Goal: Task Accomplishment & Management: Complete application form

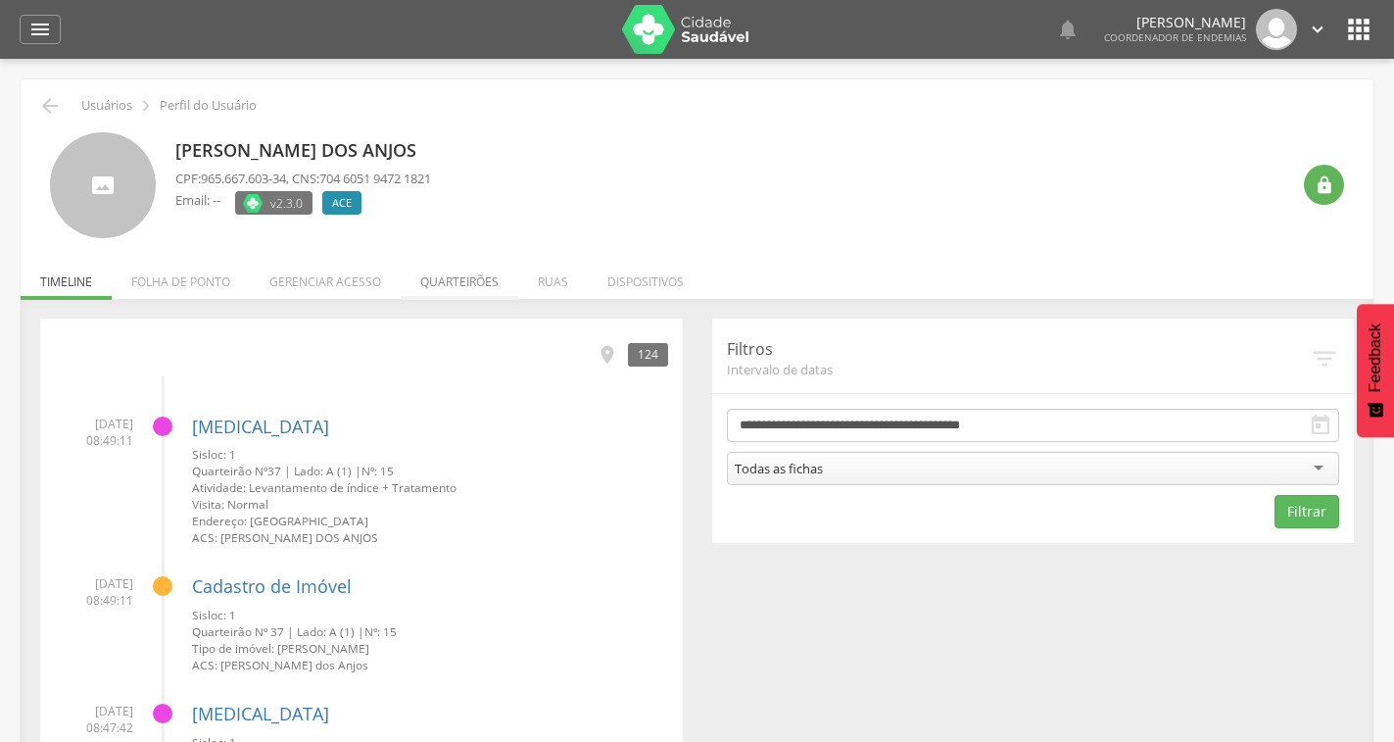
click at [433, 280] on li "Quarteirões" at bounding box center [460, 277] width 118 height 46
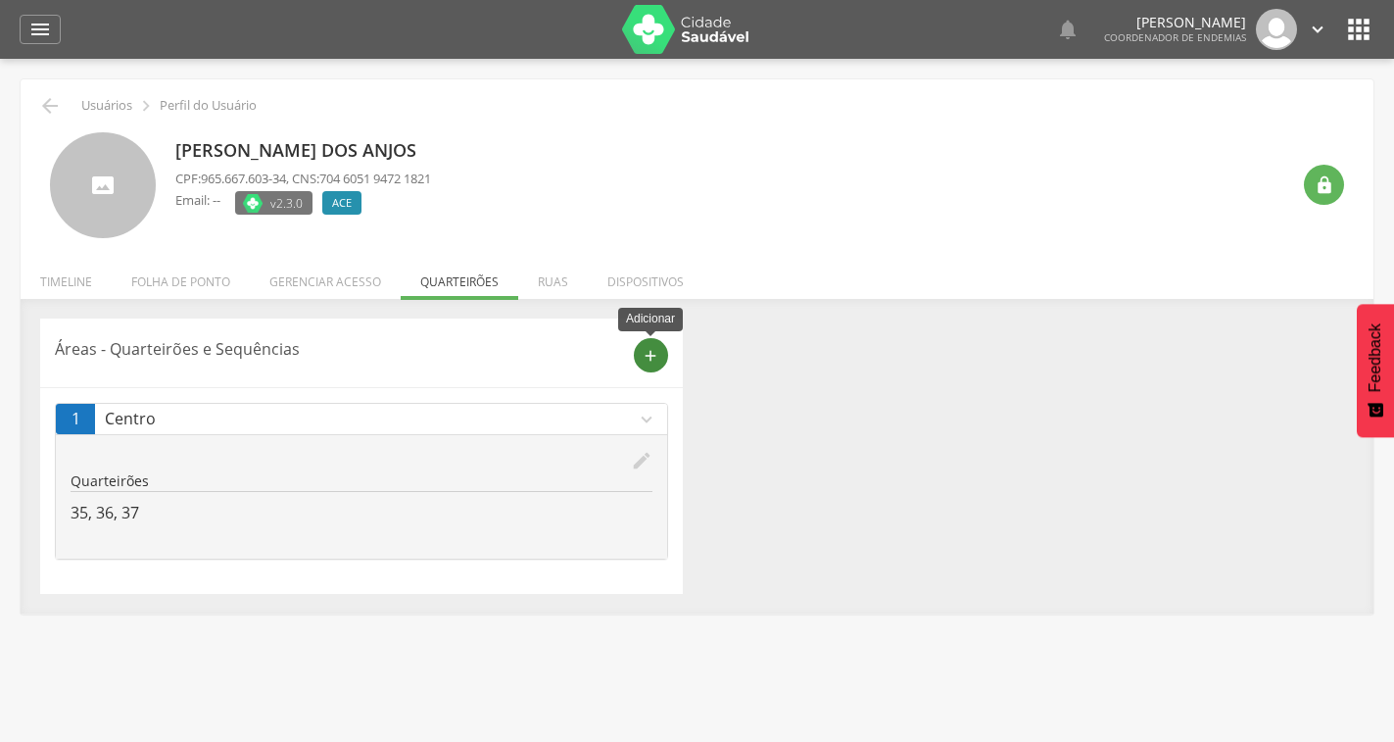
click at [647, 352] on icon "add" at bounding box center [651, 356] width 18 height 18
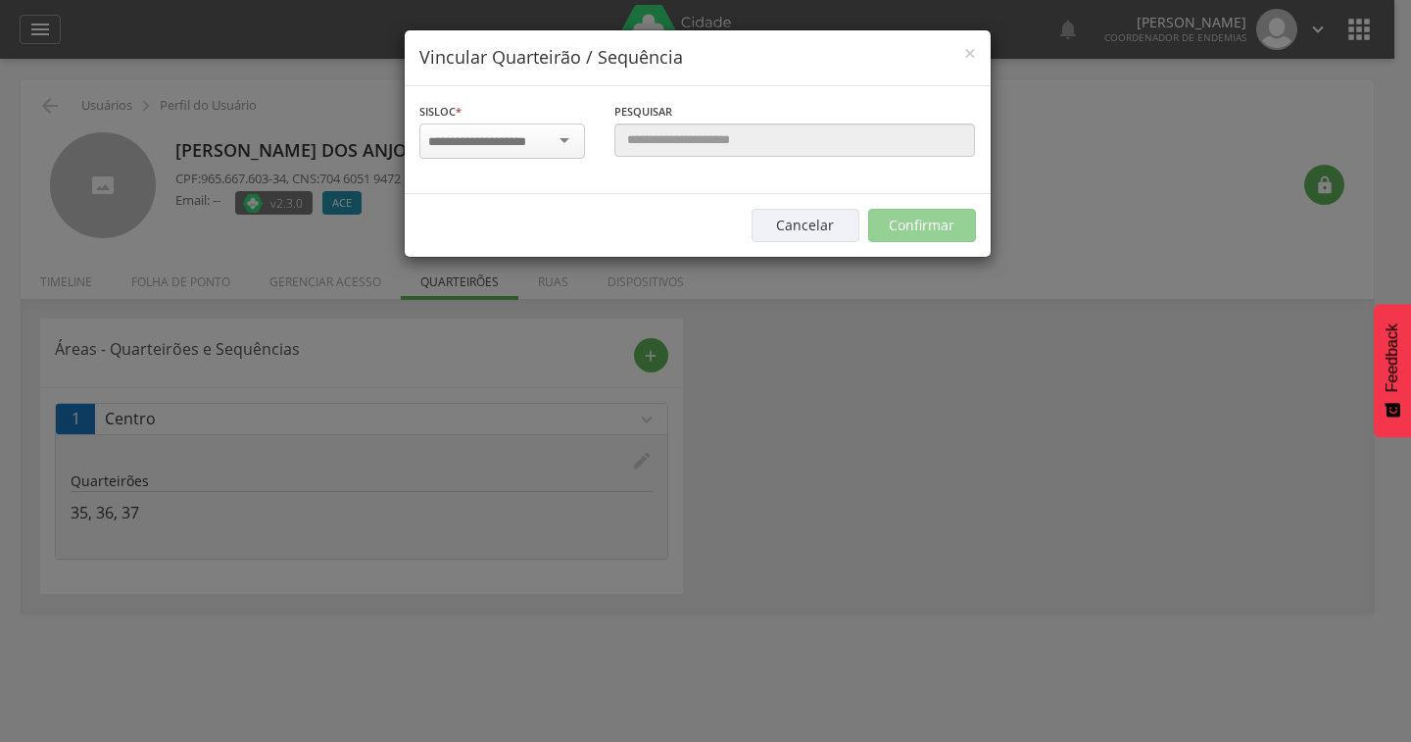
click at [541, 149] on input "select-one" at bounding box center [489, 142] width 123 height 18
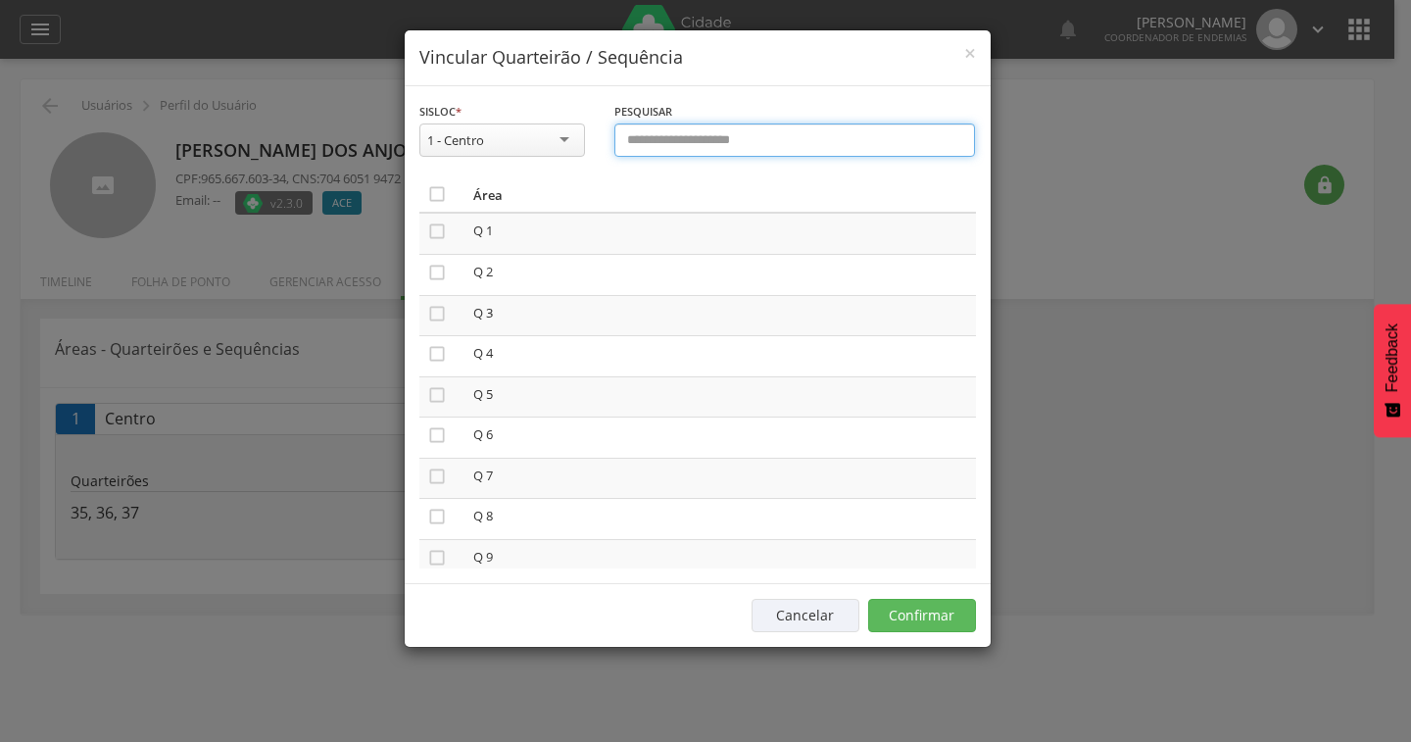
click at [679, 150] on input "text" at bounding box center [795, 139] width 362 height 33
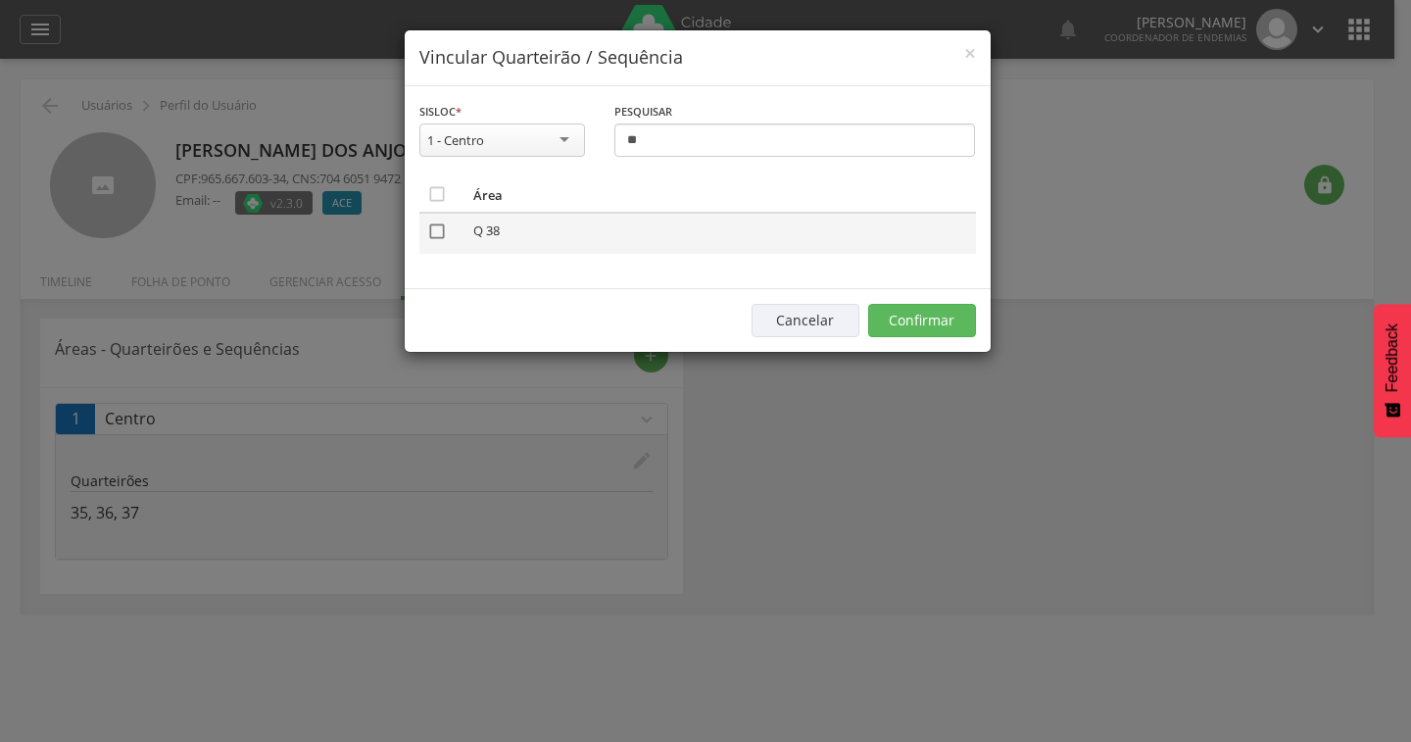
click at [440, 235] on icon "" at bounding box center [437, 231] width 20 height 20
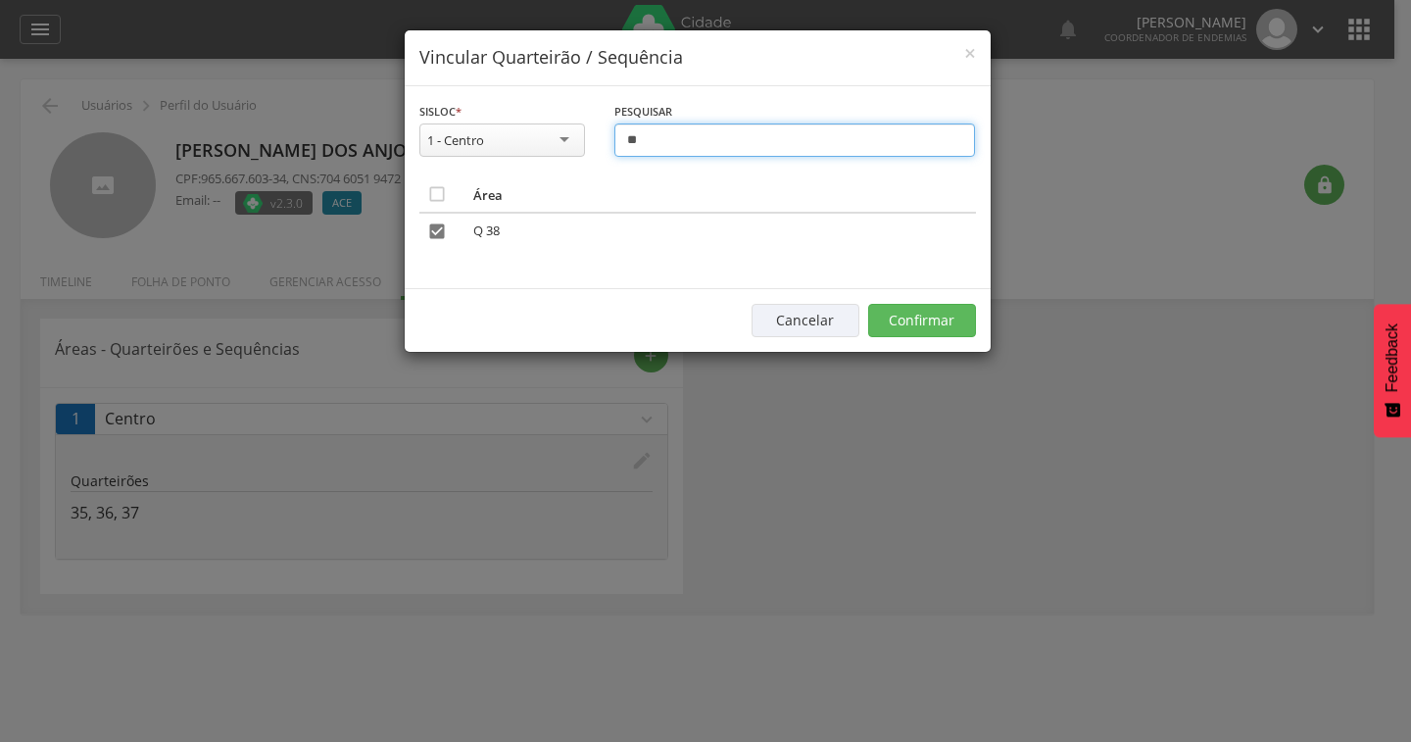
click at [702, 149] on input "**" at bounding box center [795, 139] width 362 height 33
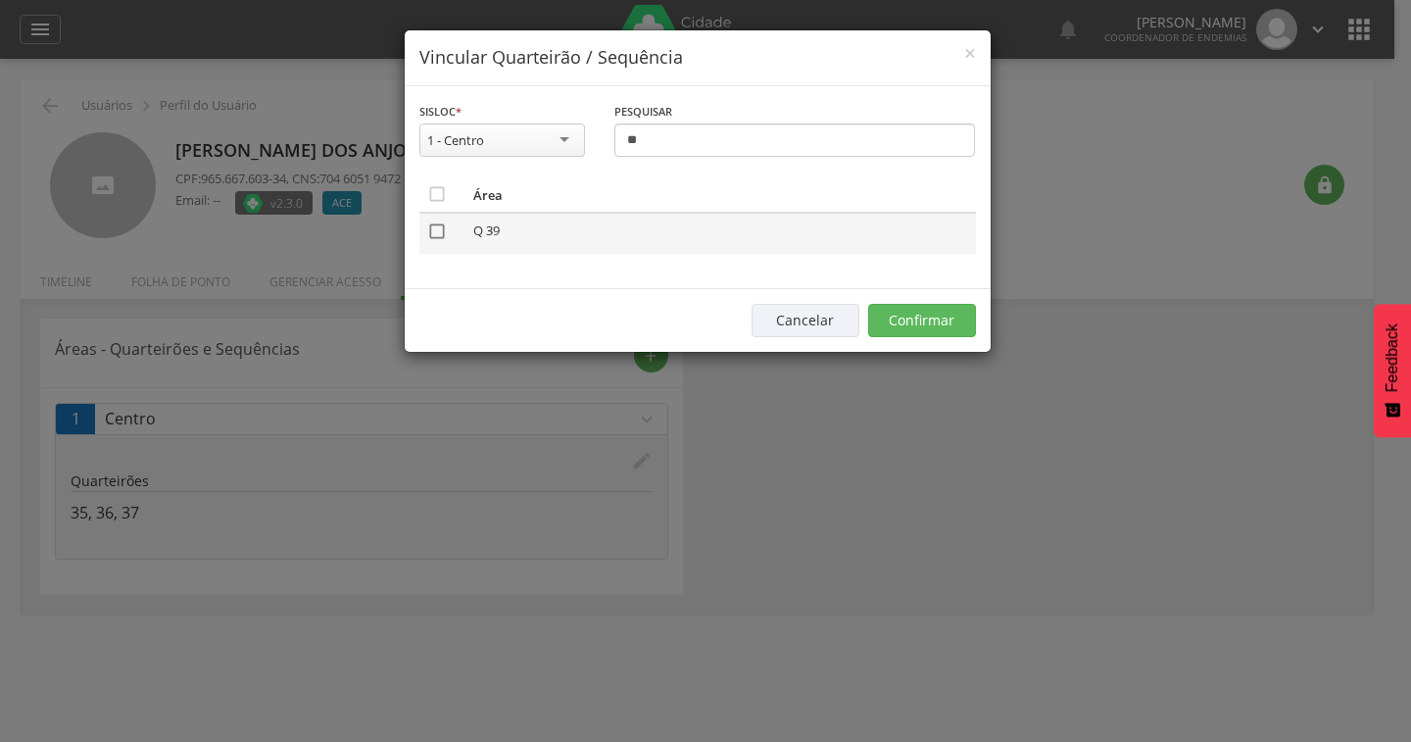
click at [432, 227] on icon "" at bounding box center [437, 231] width 20 height 20
click at [700, 143] on input "**" at bounding box center [795, 139] width 362 height 33
type input "*"
click at [444, 224] on icon "" at bounding box center [437, 231] width 20 height 20
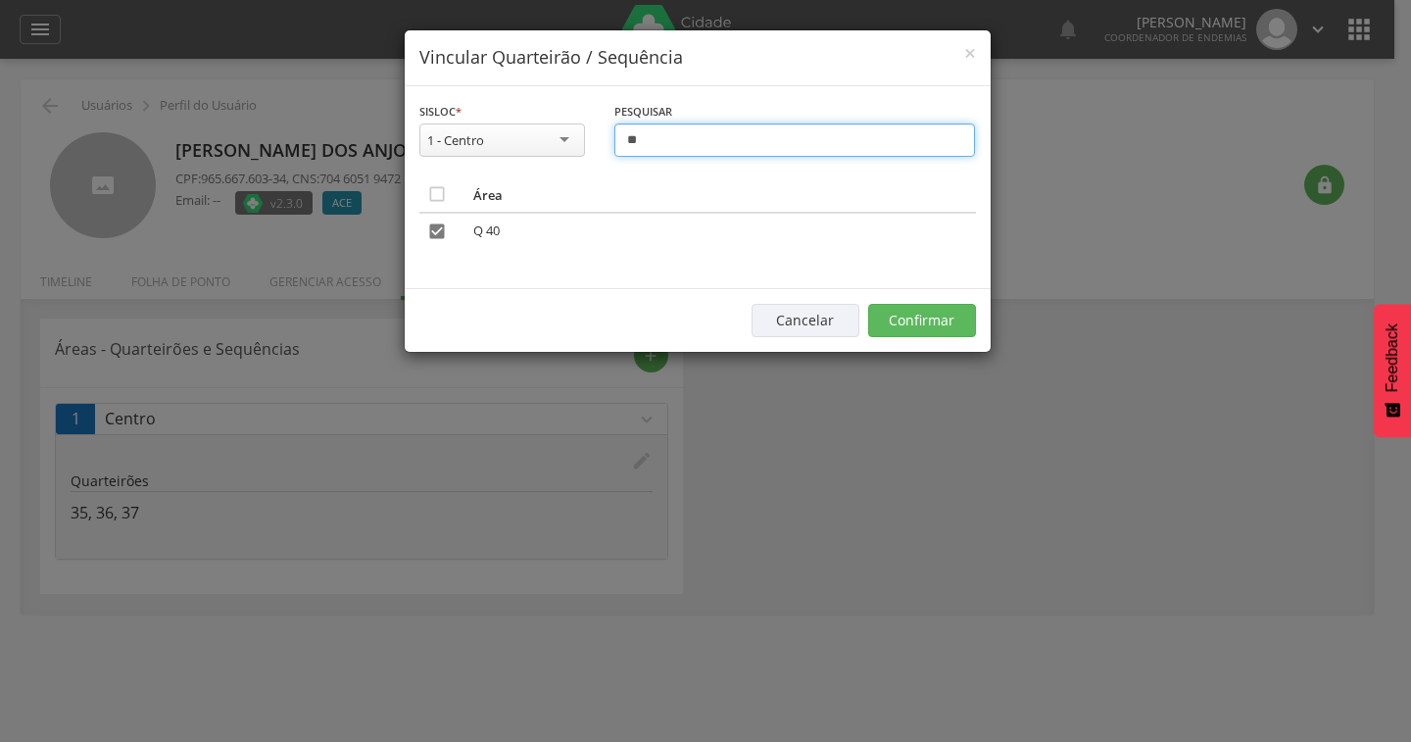
click at [725, 144] on input "**" at bounding box center [795, 139] width 362 height 33
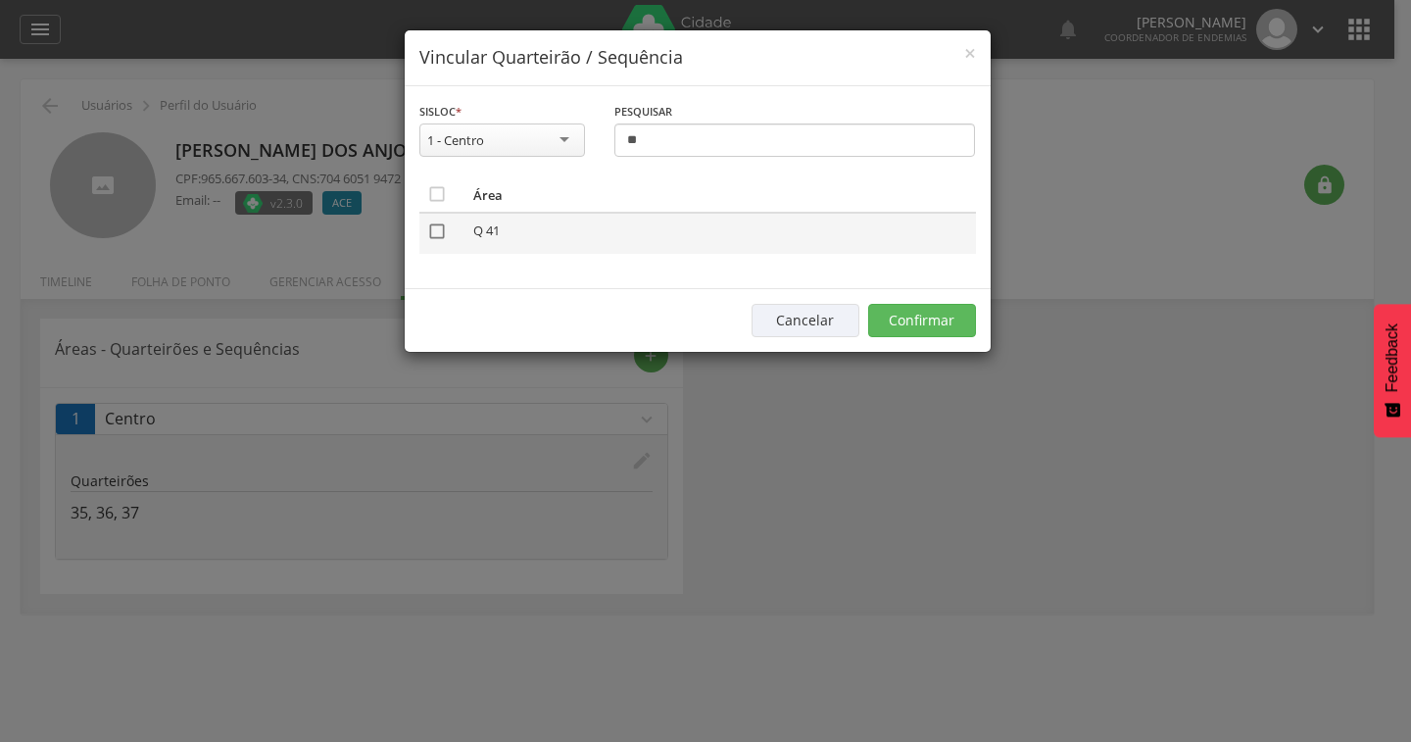
click at [436, 233] on icon "" at bounding box center [437, 231] width 20 height 20
click at [665, 147] on input "**" at bounding box center [795, 139] width 362 height 33
type input "**"
click at [438, 239] on icon "" at bounding box center [437, 231] width 20 height 20
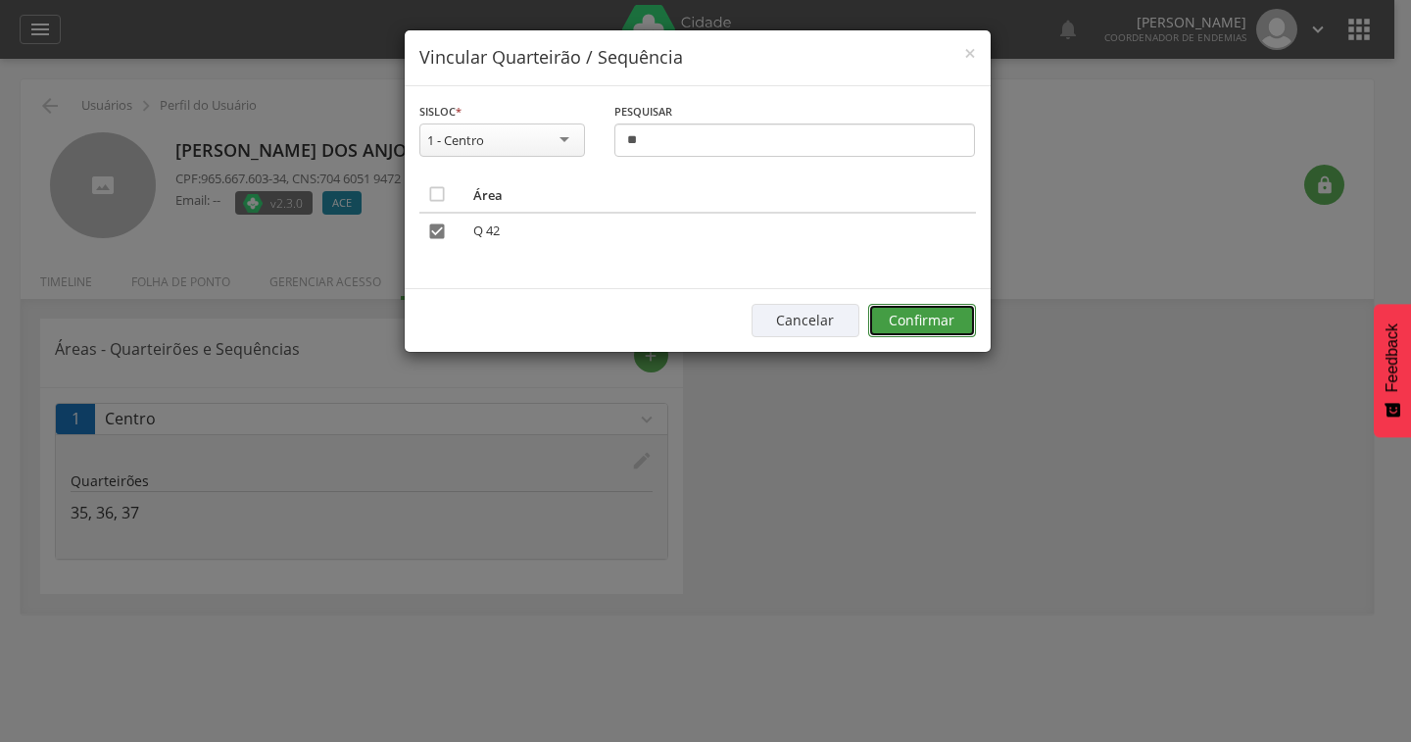
click at [897, 331] on button "Confirmar" at bounding box center [922, 320] width 108 height 33
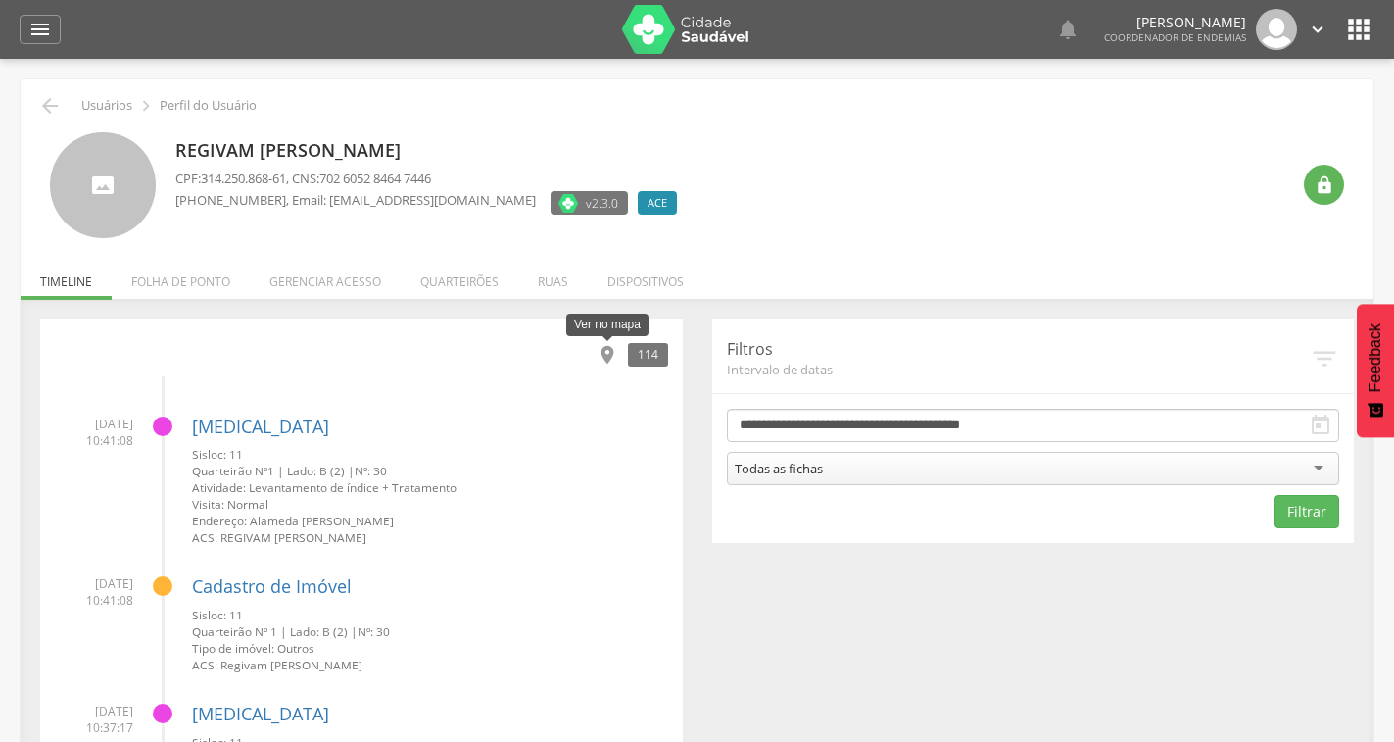
click at [602, 353] on icon "" at bounding box center [608, 355] width 22 height 22
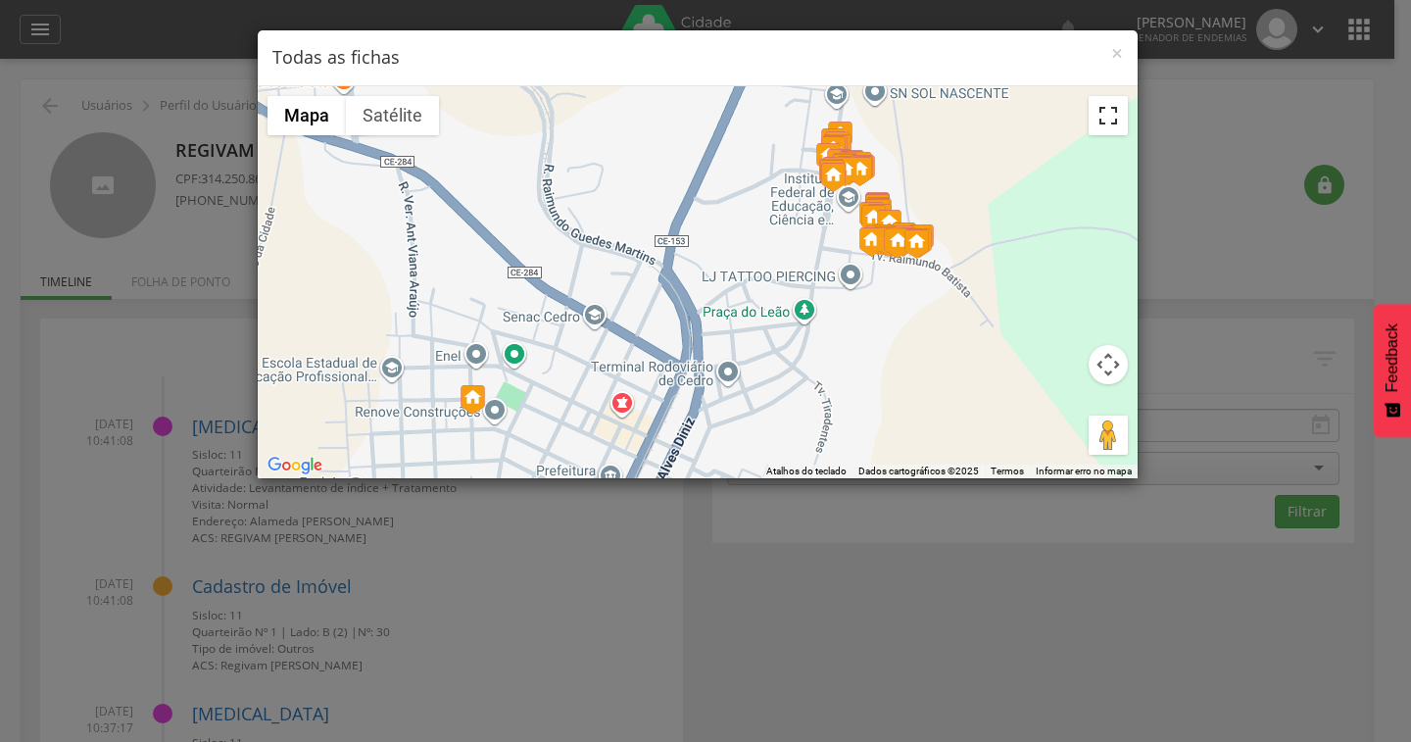
click at [1097, 118] on button "Ativar a visualização em tela cheia" at bounding box center [1108, 115] width 39 height 39
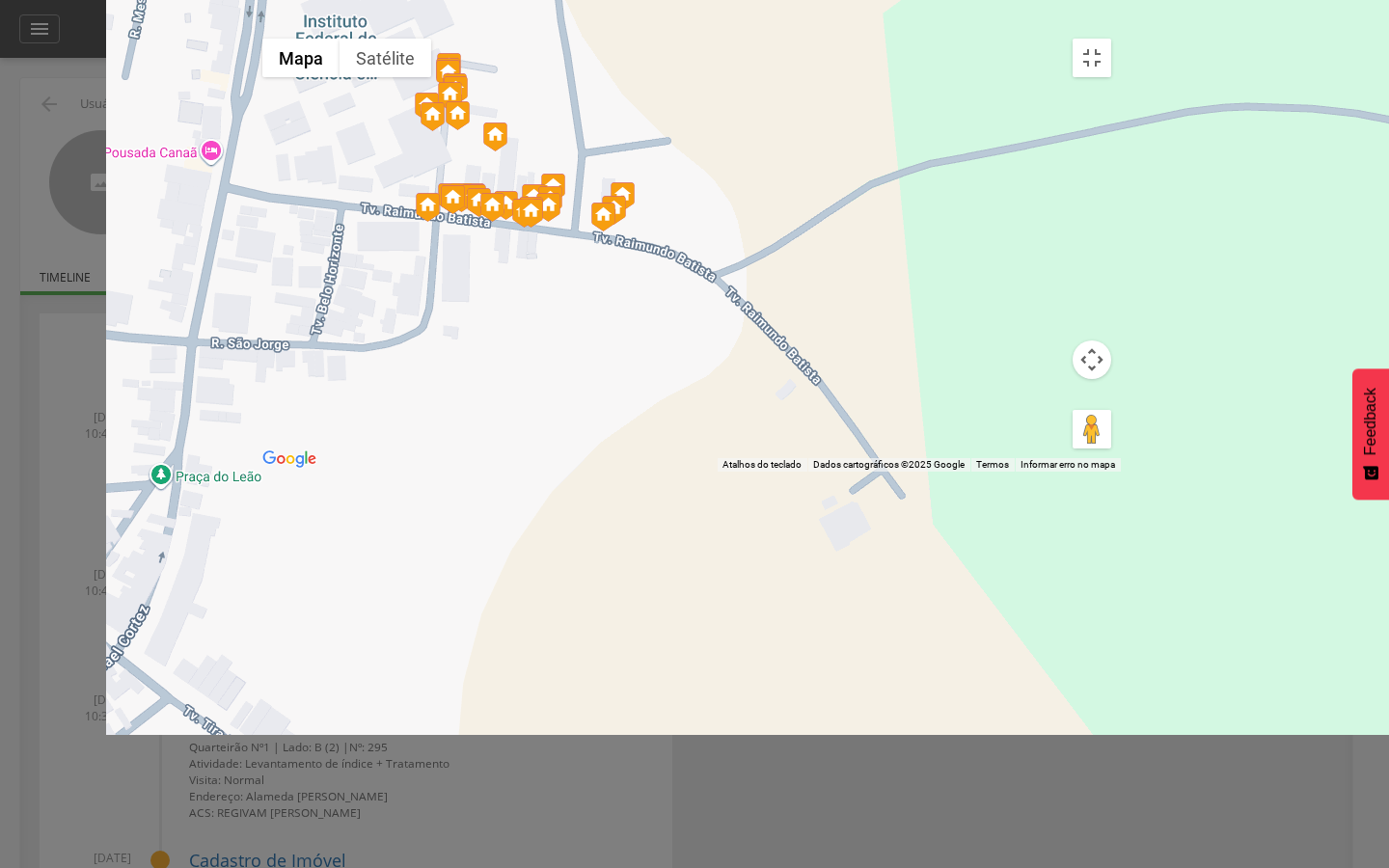
drag, startPoint x: 865, startPoint y: 320, endPoint x: 895, endPoint y: 324, distance: 30.3
click at [895, 324] on div at bounding box center [687, 250] width 868 height 443
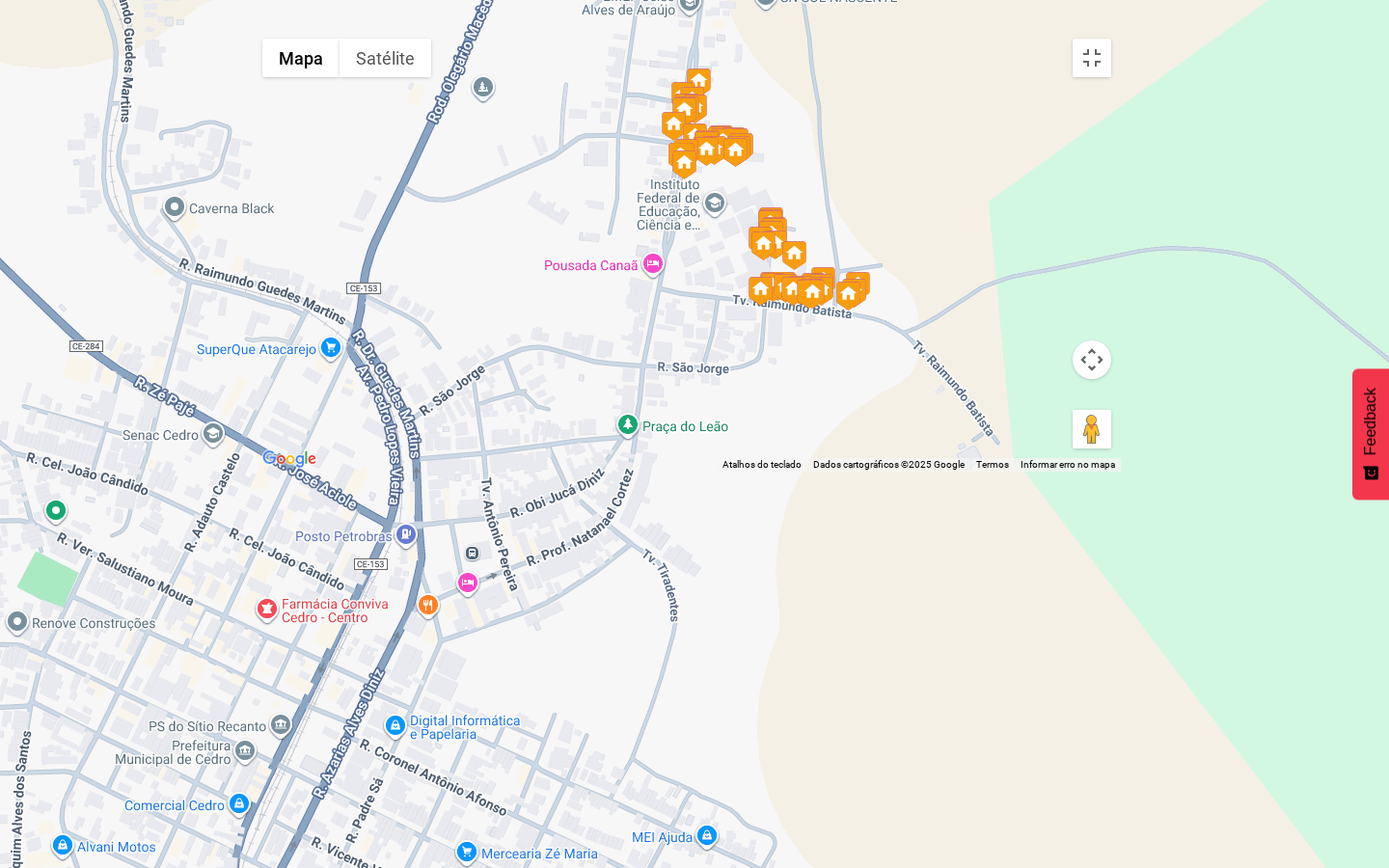
drag, startPoint x: 840, startPoint y: 357, endPoint x: 776, endPoint y: 604, distance: 255.2
click at [776, 471] on div at bounding box center [687, 250] width 868 height 443
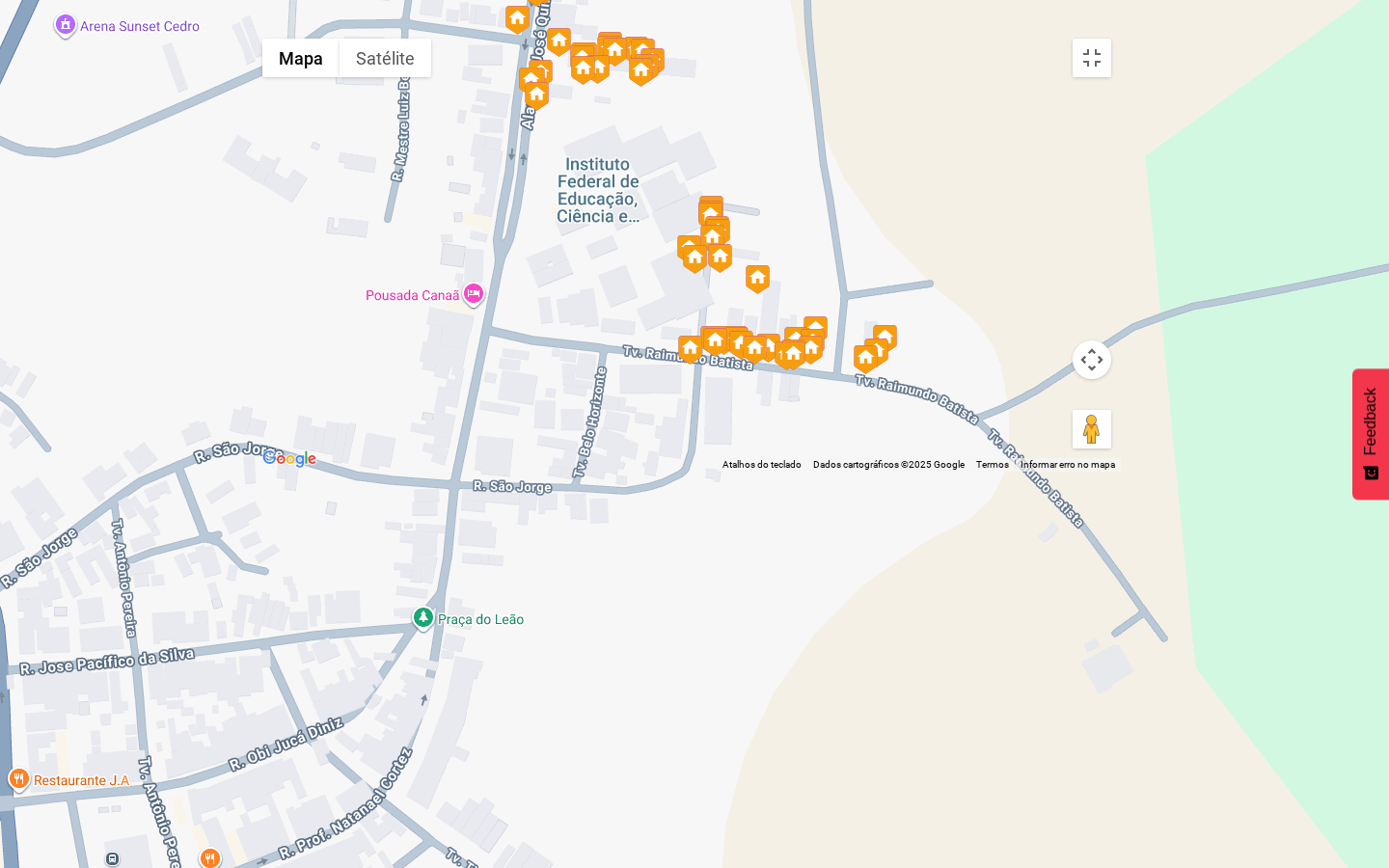
drag, startPoint x: 839, startPoint y: 410, endPoint x: 878, endPoint y: 439, distance: 48.6
click at [878, 439] on div at bounding box center [687, 250] width 868 height 443
click at [340, 38] on button "Satélite" at bounding box center [385, 57] width 92 height 38
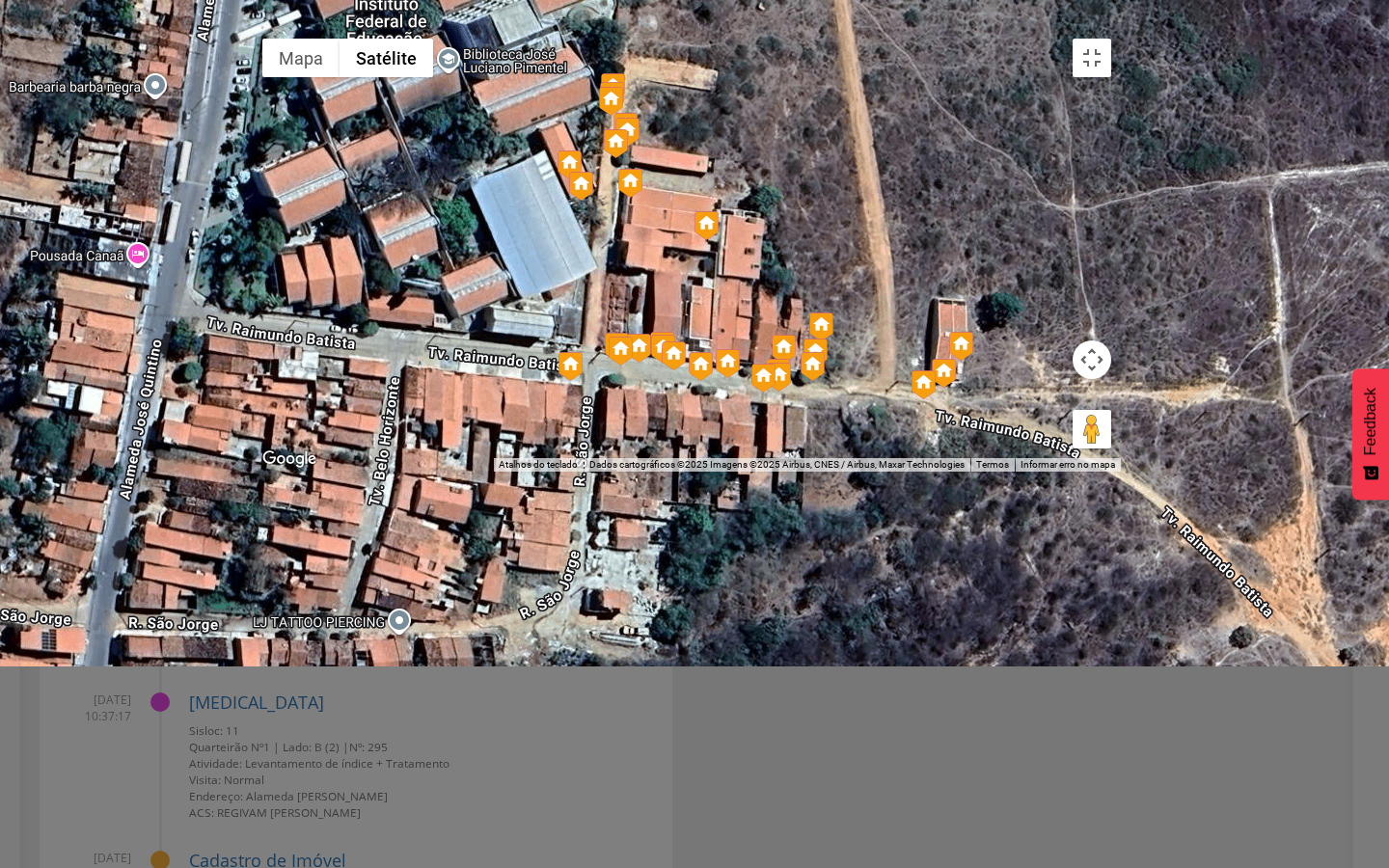
drag, startPoint x: 778, startPoint y: 625, endPoint x: 884, endPoint y: 387, distance: 260.5
click at [884, 387] on div at bounding box center [687, 250] width 868 height 443
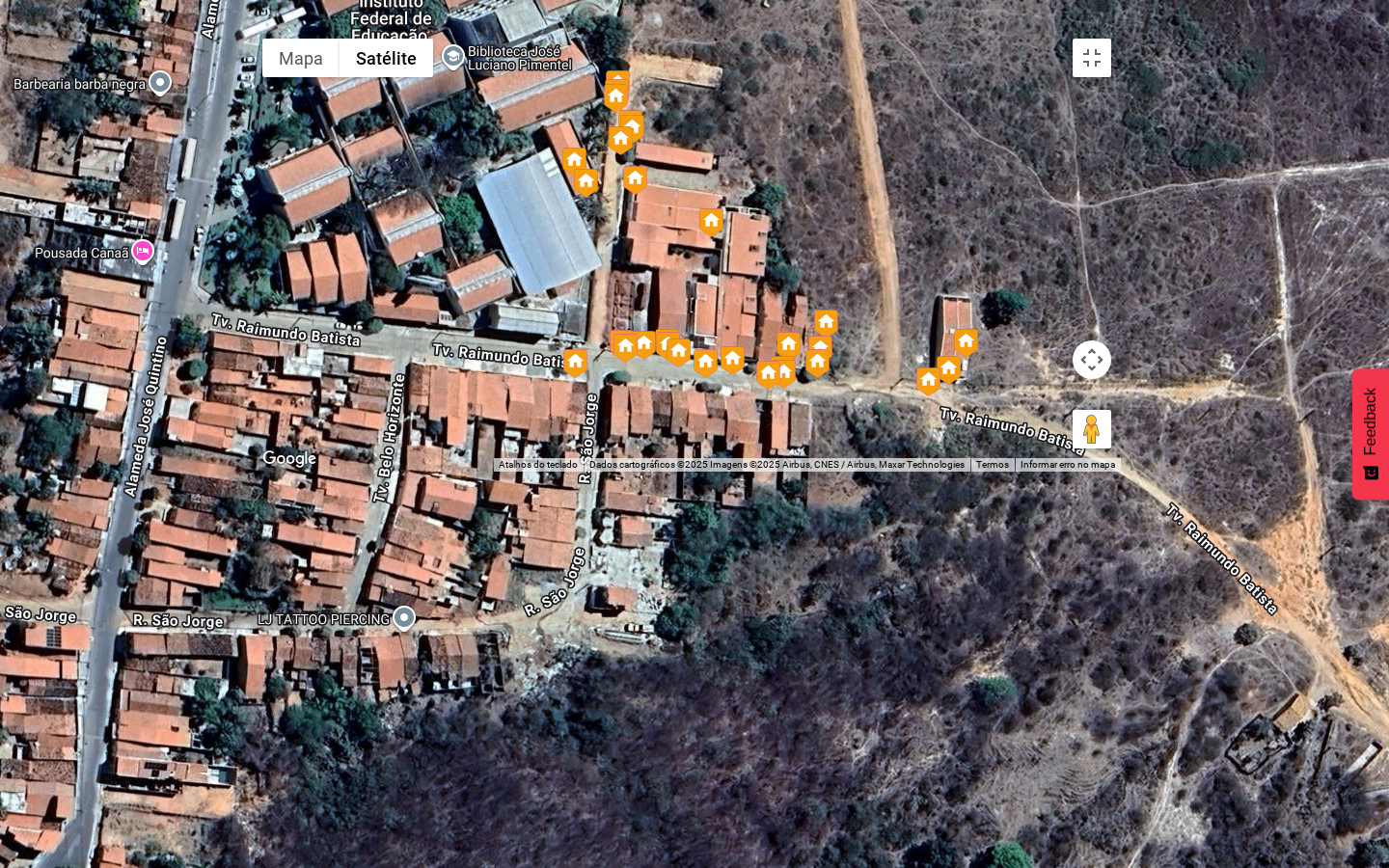
click at [579, 378] on img at bounding box center [575, 363] width 24 height 29
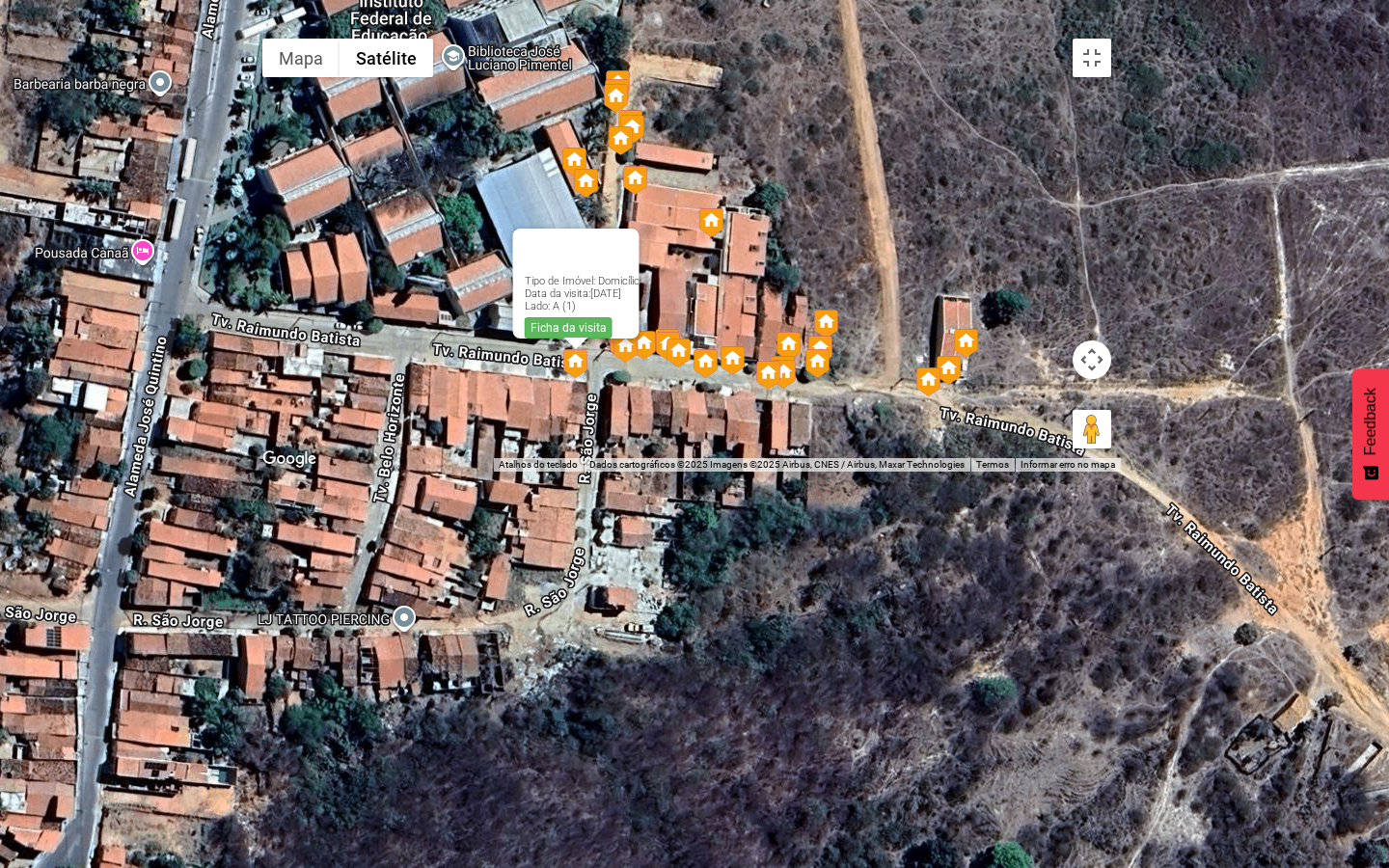
click at [1021, 352] on div "Tipo de Imóvel: Domicílio Data da visita: 20/08/2025 Lado: A (1) Ficha da visita" at bounding box center [687, 250] width 868 height 443
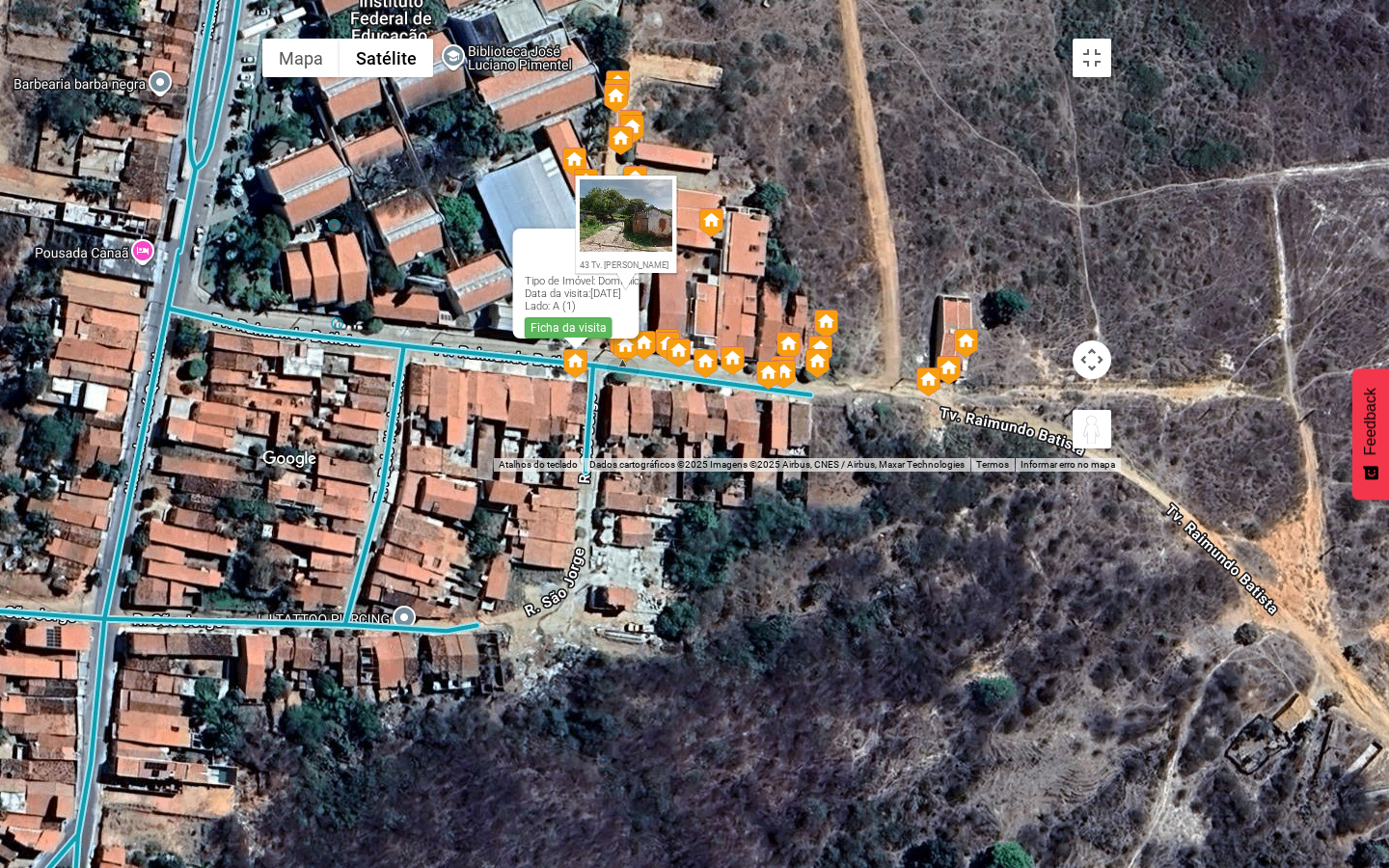
drag, startPoint x: 1360, startPoint y: 827, endPoint x: 626, endPoint y: 541, distance: 787.8
click at [626, 471] on div "Pressione as teclas Alt + Enter para ativar o recurso de arrastar com o teclado…" at bounding box center [687, 250] width 868 height 443
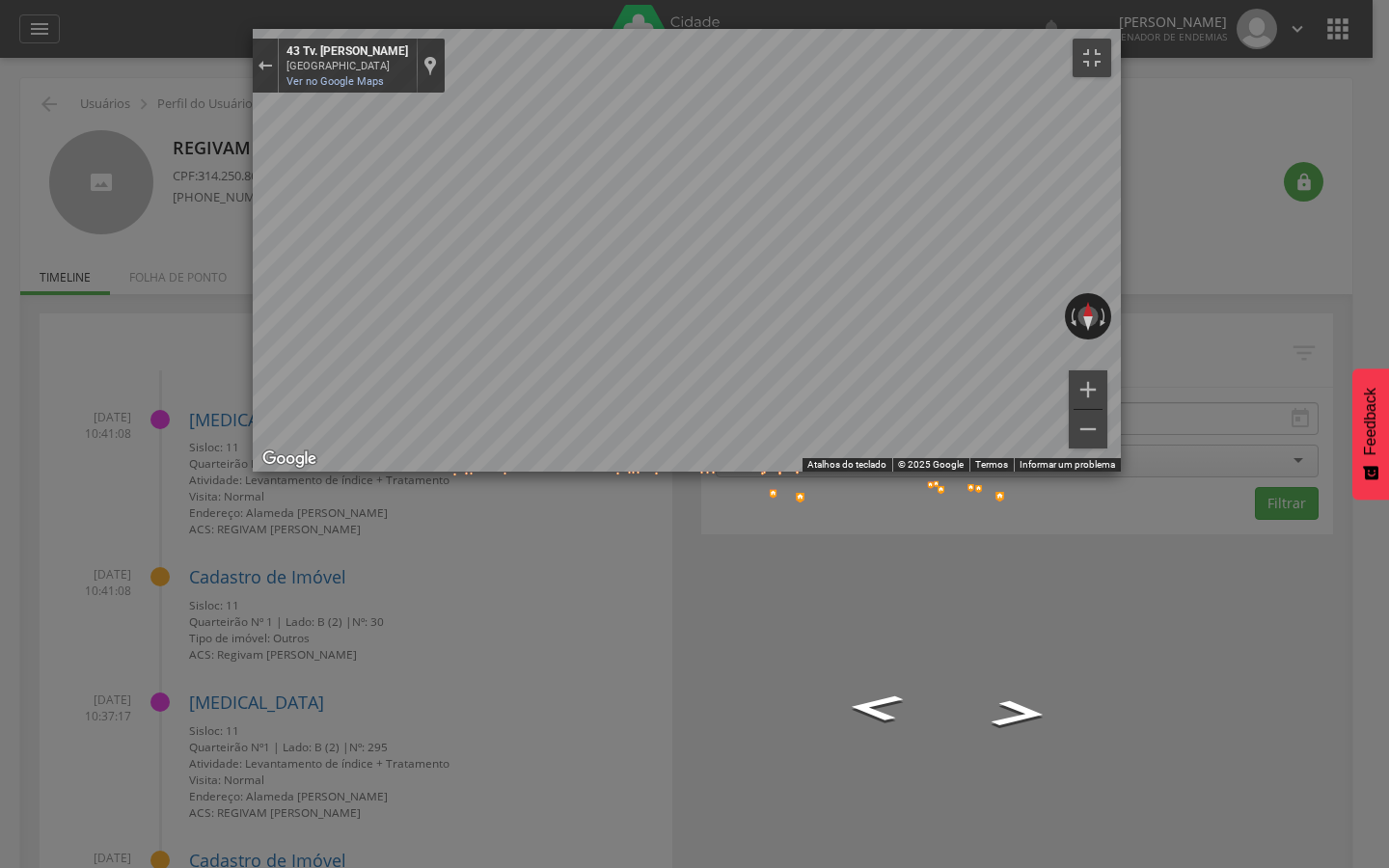
click at [1051, 471] on div "Mapa" at bounding box center [687, 250] width 868 height 443
click at [1064, 409] on img "Mapa" at bounding box center [1076, 423] width 24 height 29
click at [915, 471] on div "Mapa" at bounding box center [687, 250] width 868 height 443
click at [1111, 39] on button "Ativar a visualização em tela cheia" at bounding box center [1092, 57] width 38 height 38
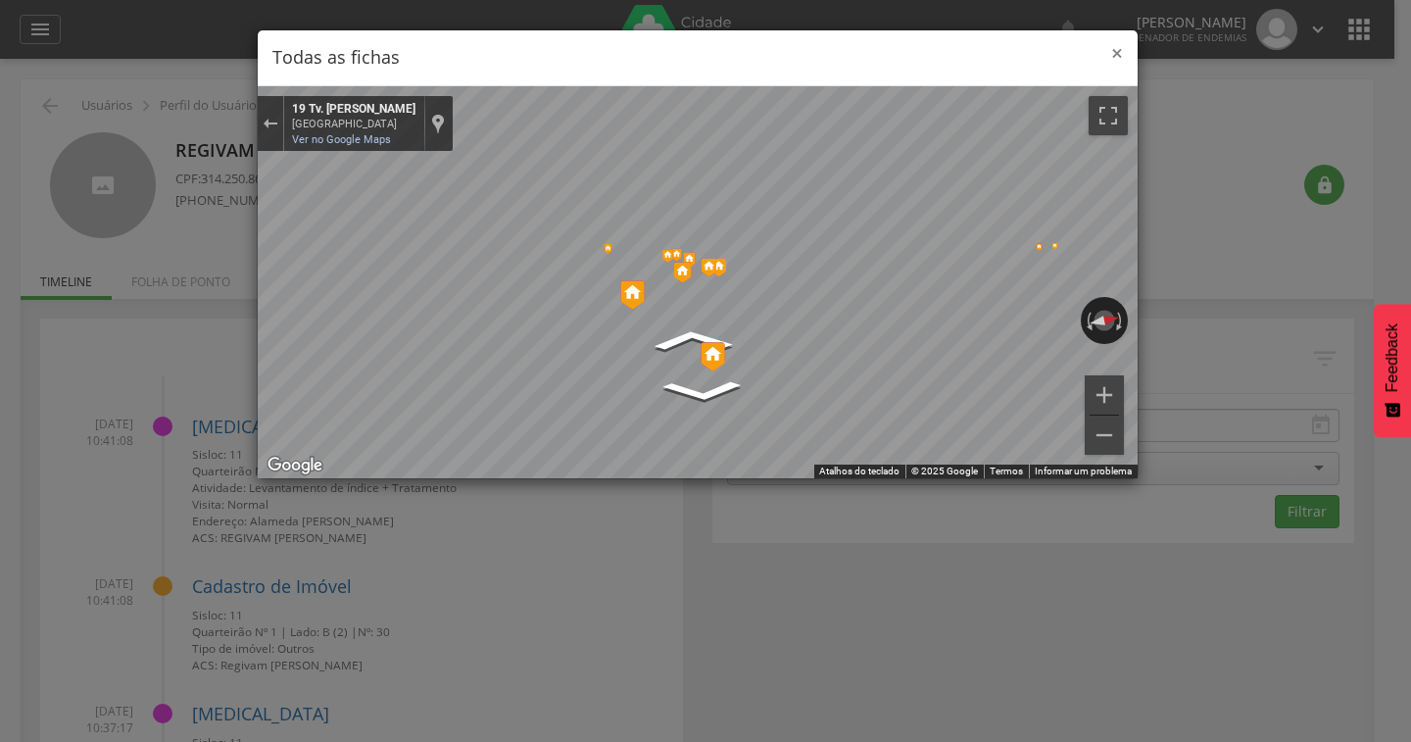
click at [1114, 56] on span "×" at bounding box center [1117, 52] width 12 height 27
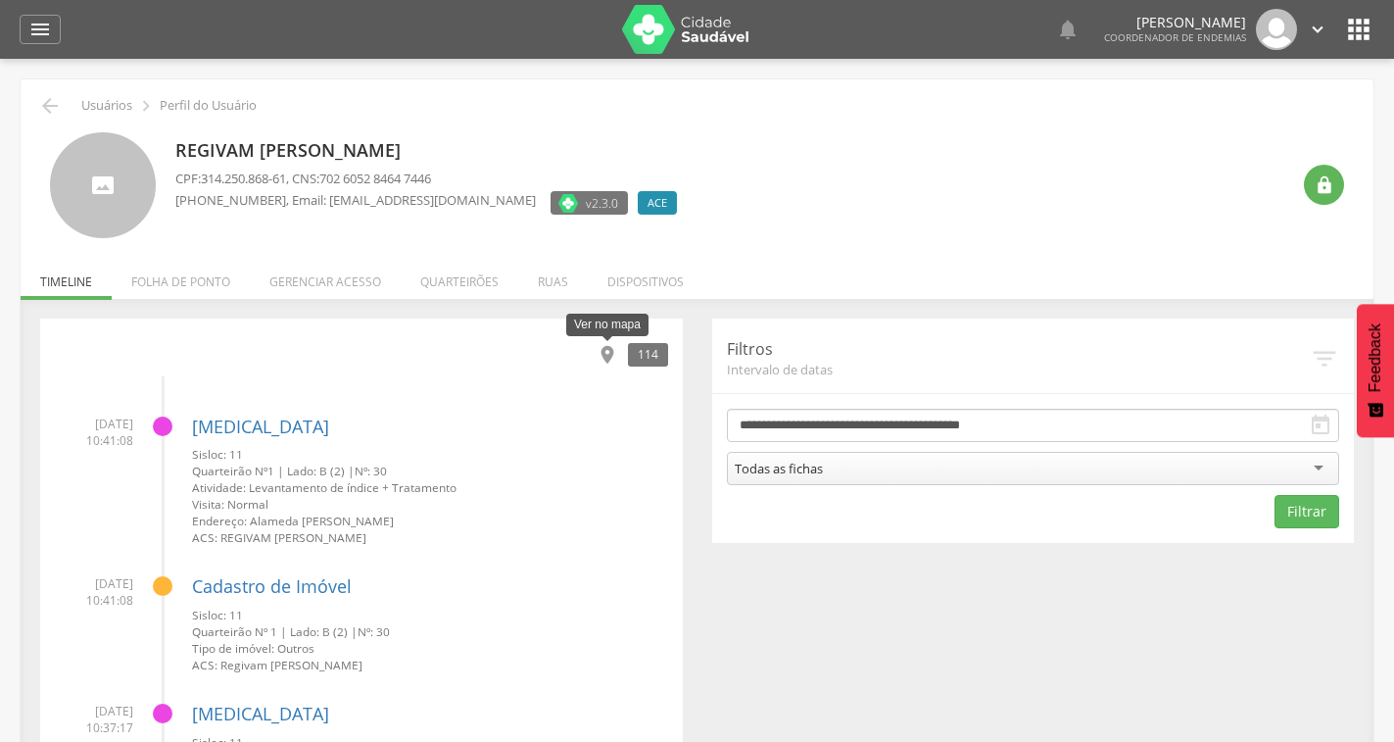
click at [608, 353] on icon "" at bounding box center [608, 355] width 22 height 22
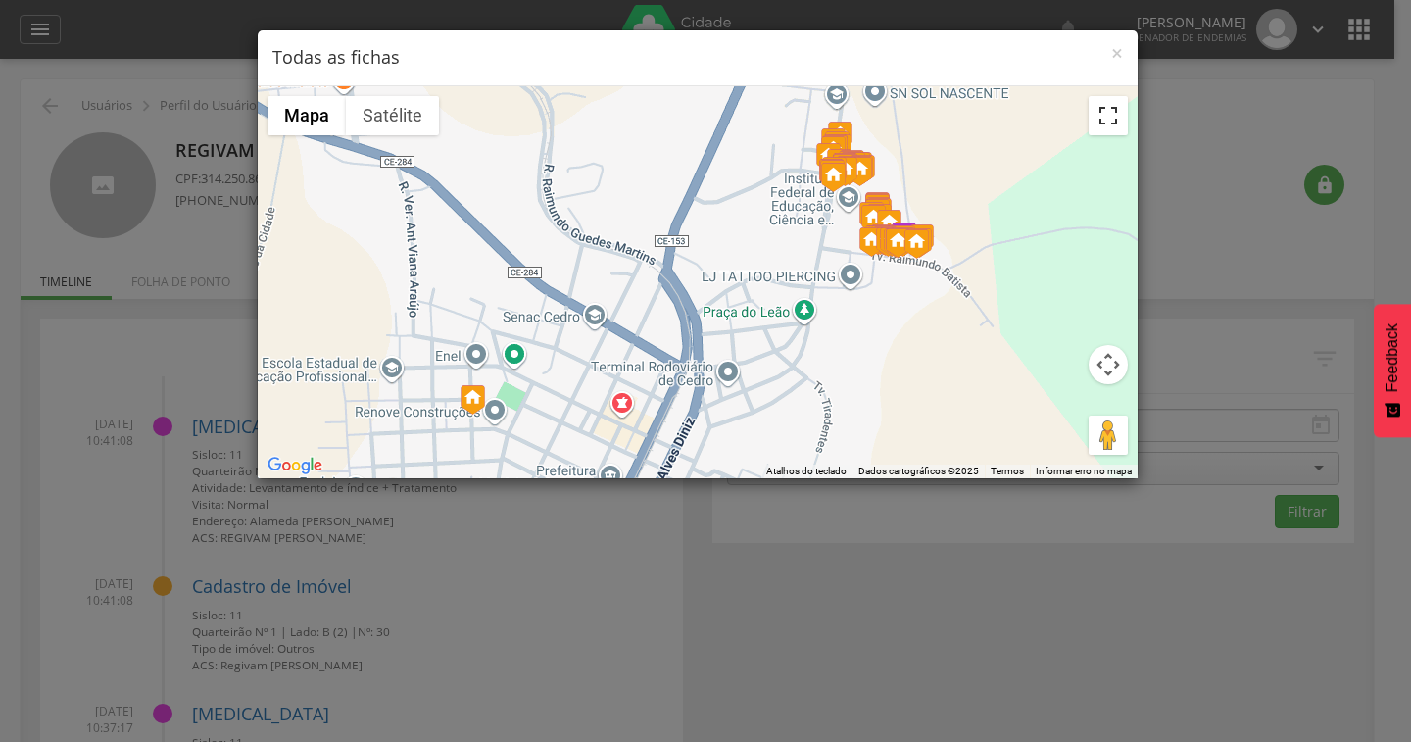
click at [1112, 124] on button "Ativar a visualização em tela cheia" at bounding box center [1108, 115] width 39 height 39
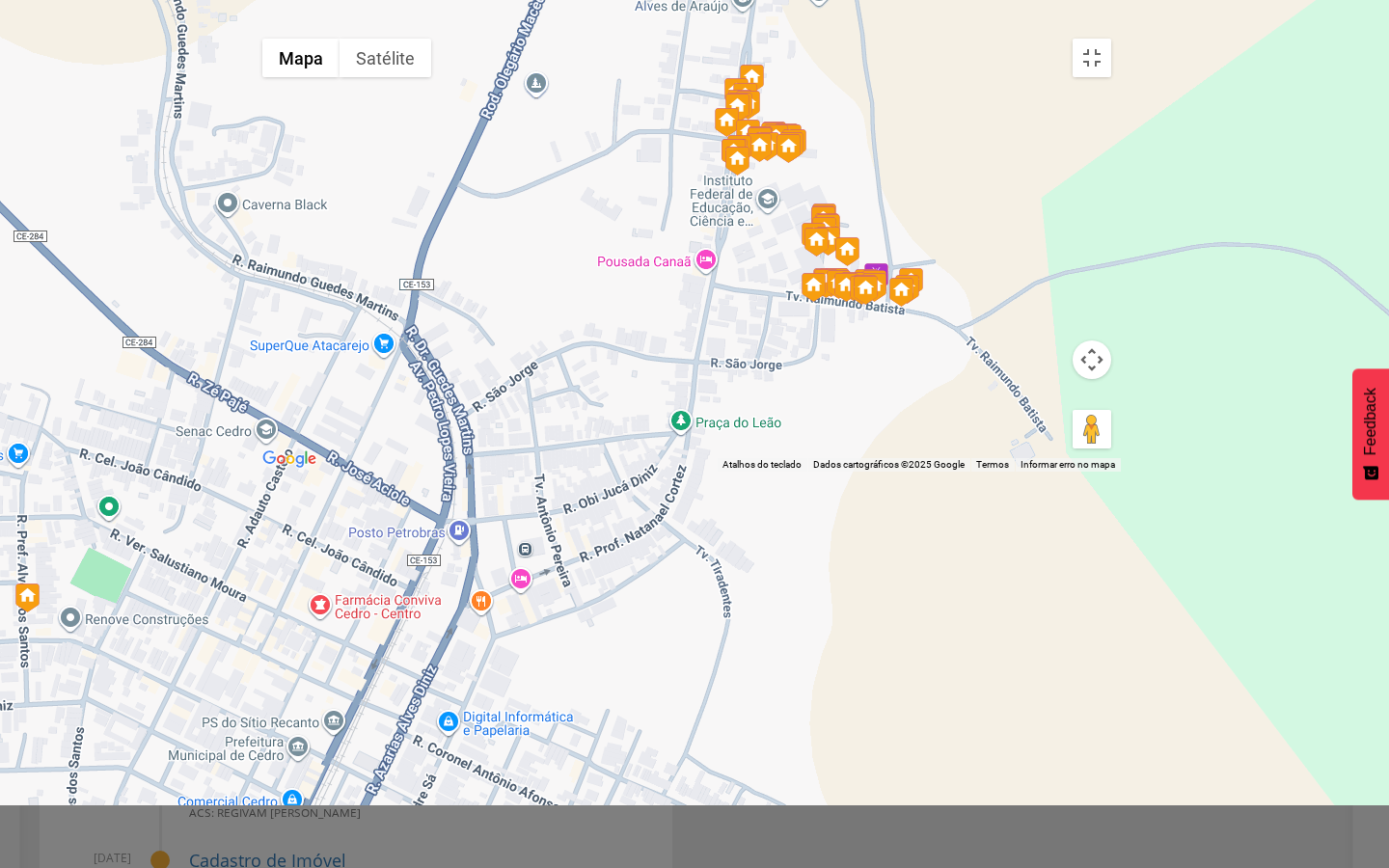
drag, startPoint x: 833, startPoint y: 399, endPoint x: 977, endPoint y: 325, distance: 161.9
click at [977, 325] on div at bounding box center [687, 250] width 868 height 443
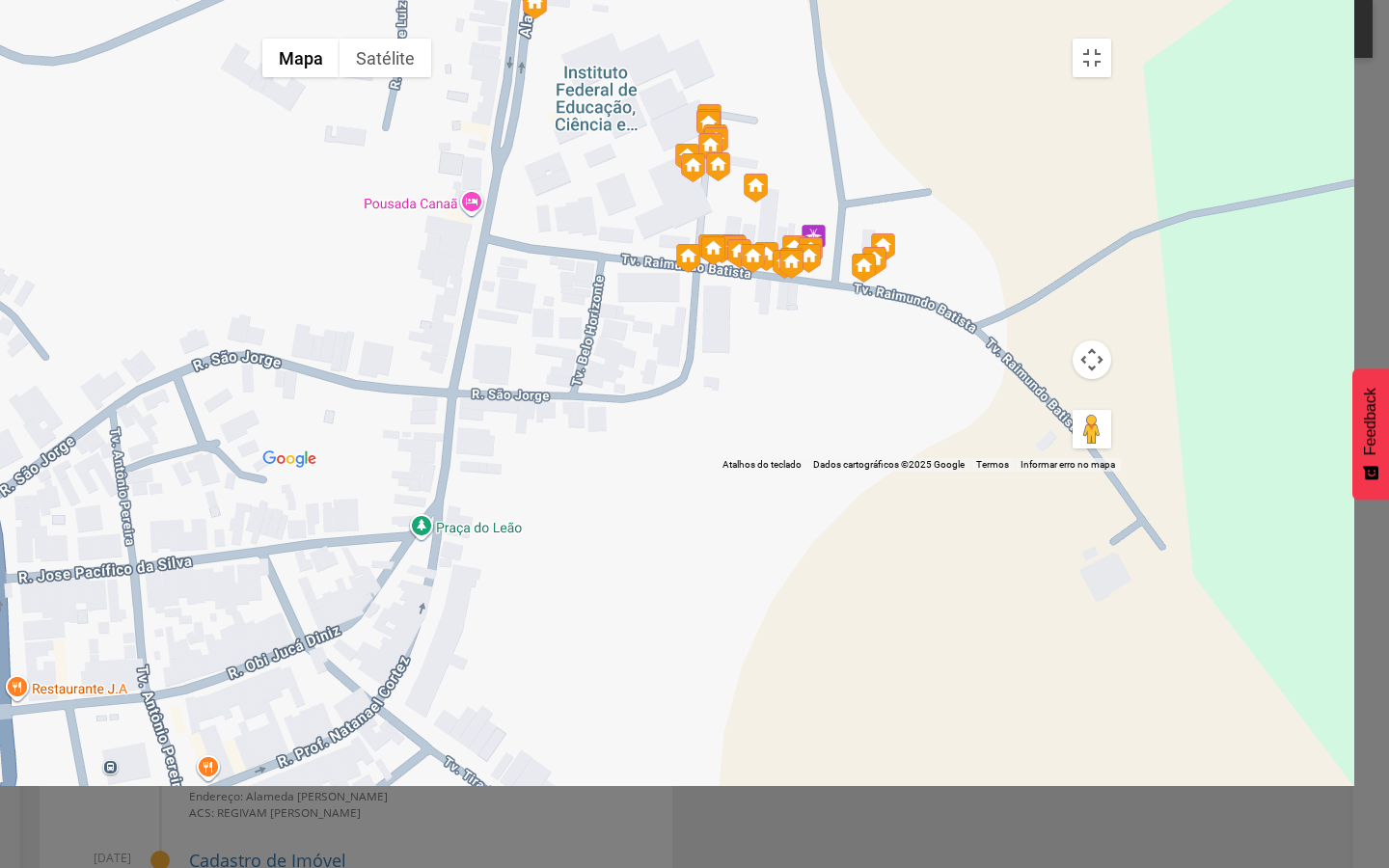
drag, startPoint x: 866, startPoint y: 417, endPoint x: 813, endPoint y: 250, distance: 175.2
click at [813, 250] on div at bounding box center [687, 250] width 868 height 443
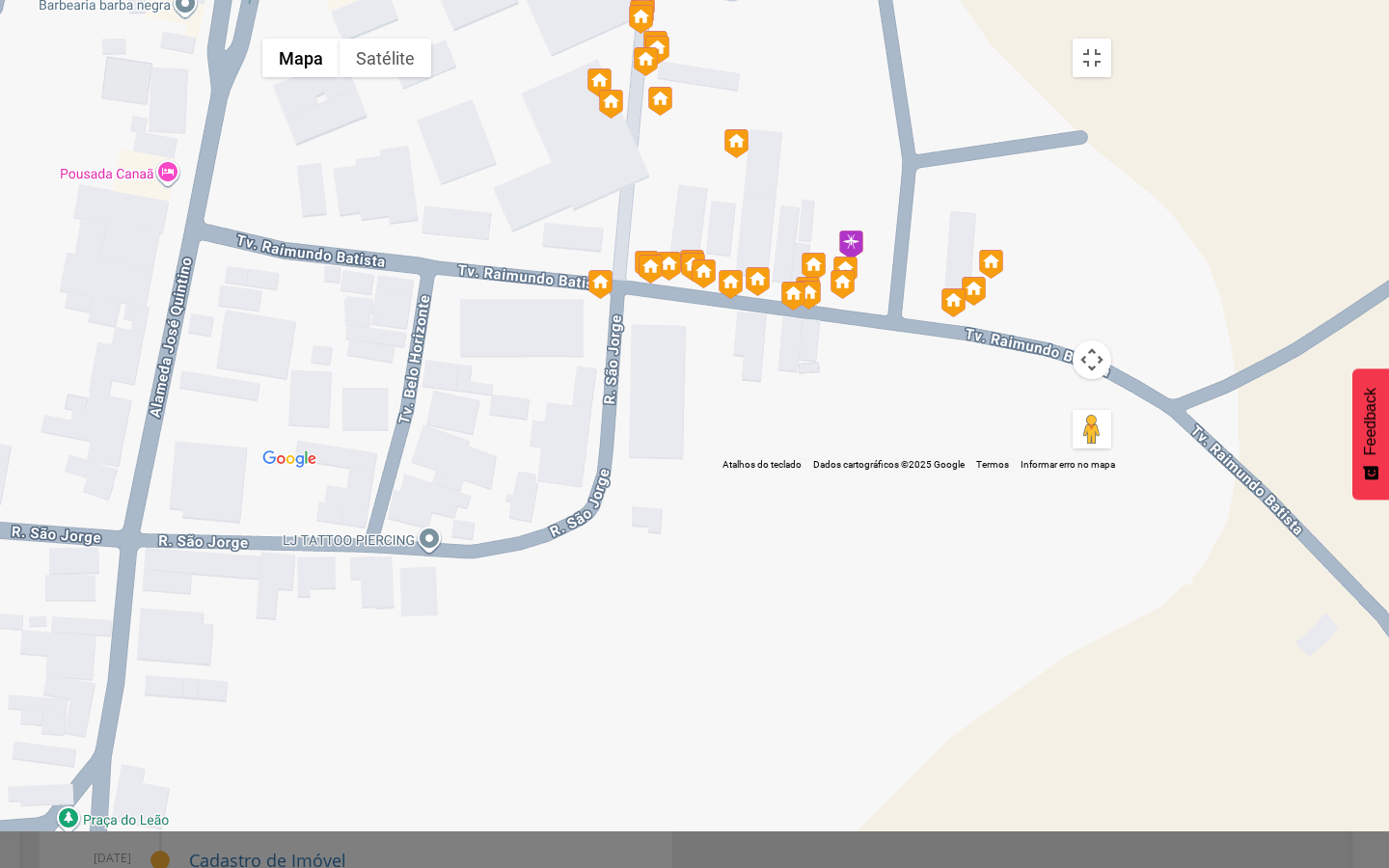
drag, startPoint x: 918, startPoint y: 363, endPoint x: 1053, endPoint y: 405, distance: 141.4
click at [1053, 405] on div at bounding box center [687, 250] width 868 height 443
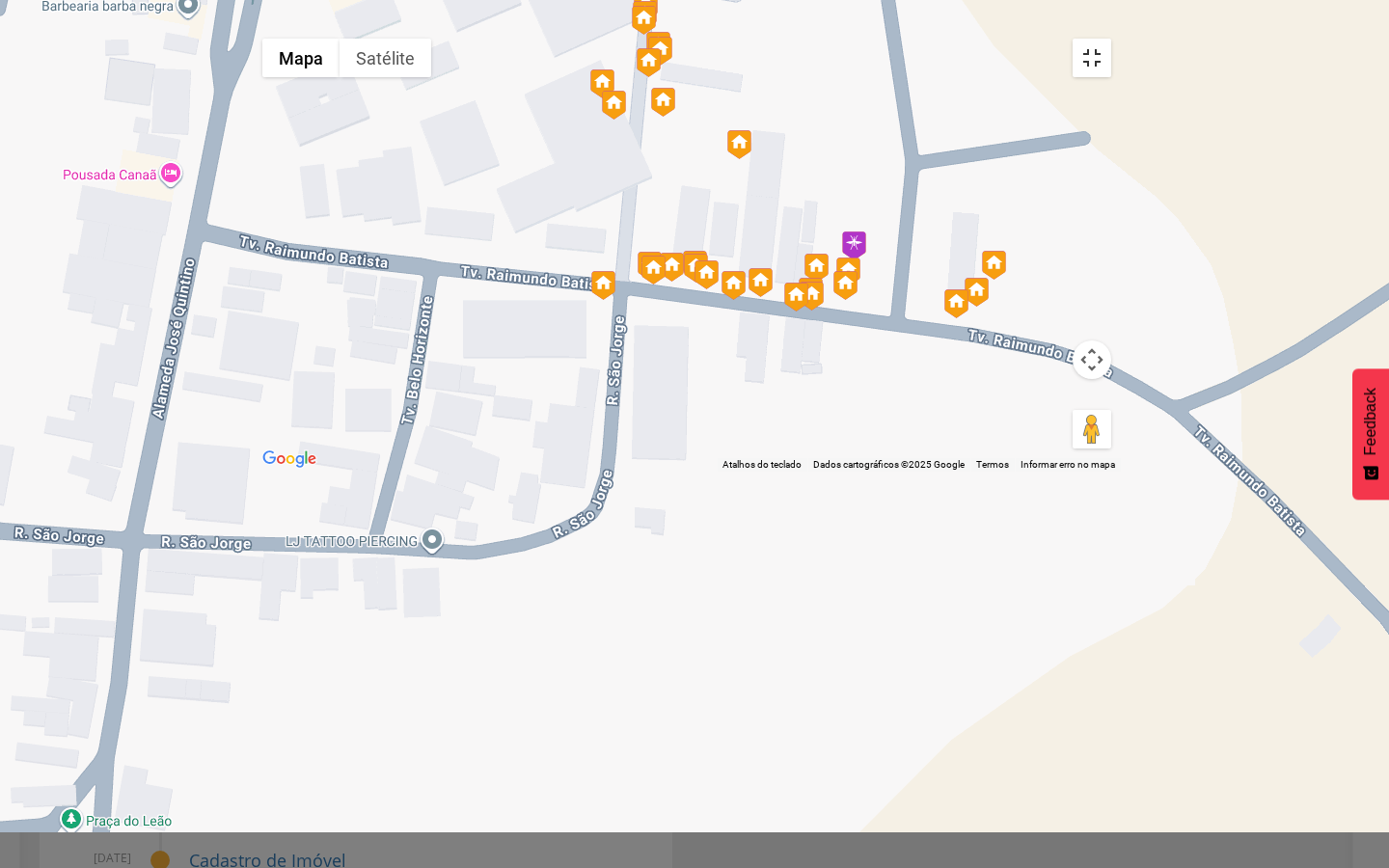
click at [1111, 40] on button "Ativar a visualização em tela cheia" at bounding box center [1092, 57] width 38 height 38
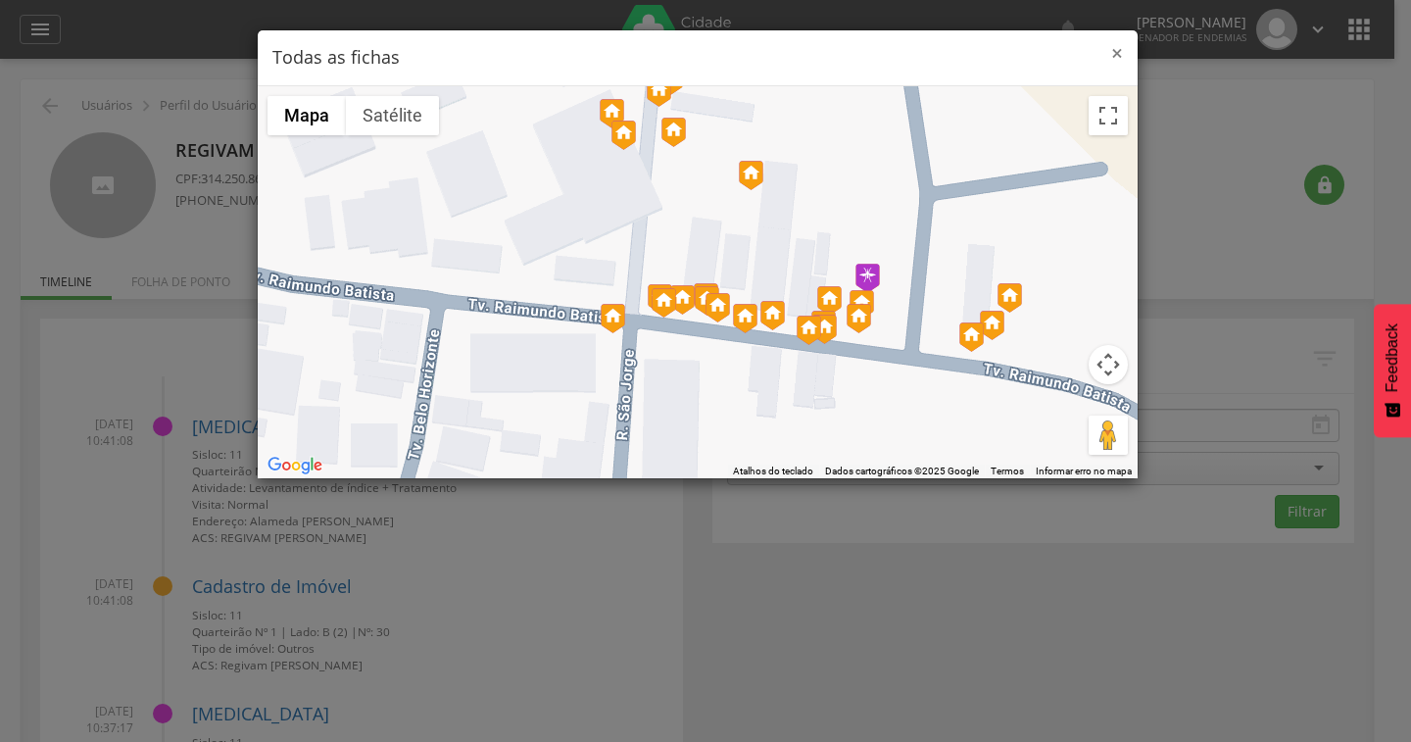
click at [1119, 50] on span "×" at bounding box center [1117, 52] width 12 height 27
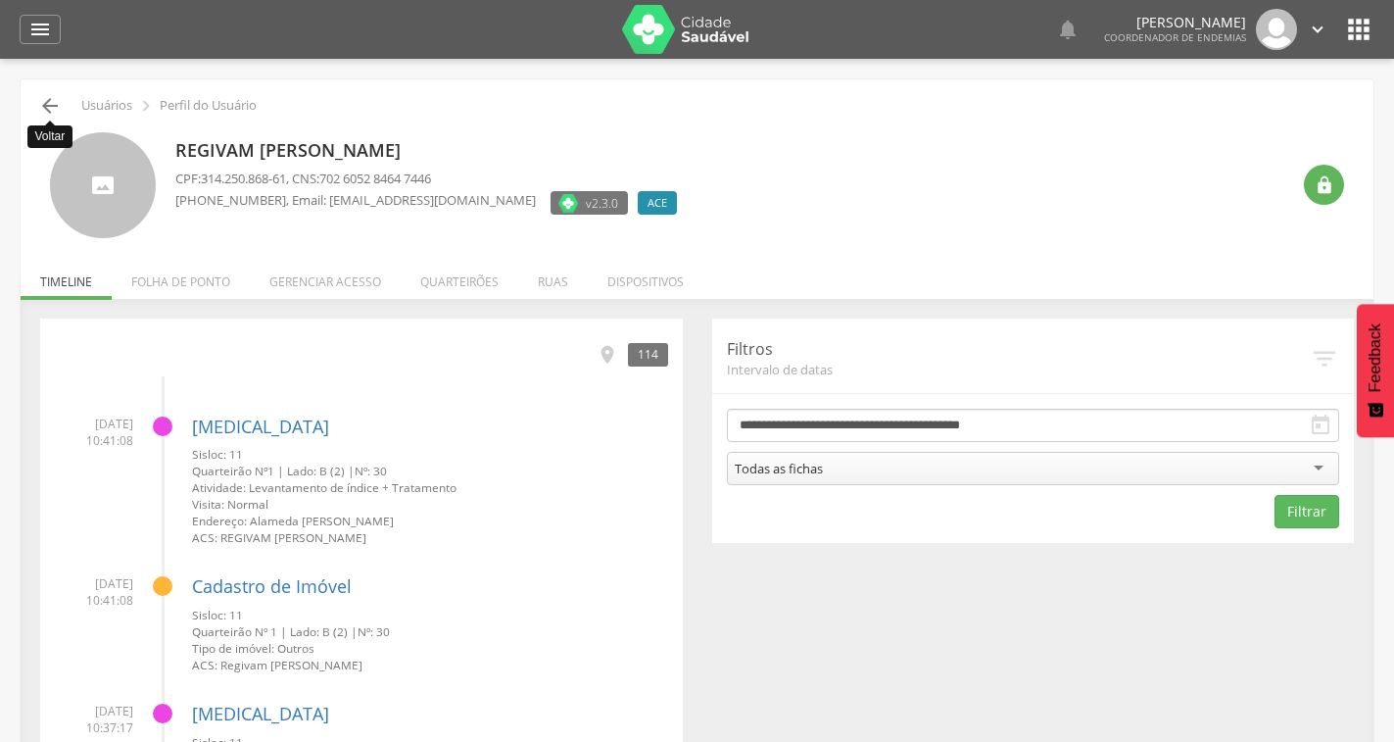
click at [49, 107] on icon "" at bounding box center [50, 106] width 24 height 24
